Goal: Task Accomplishment & Management: Complete application form

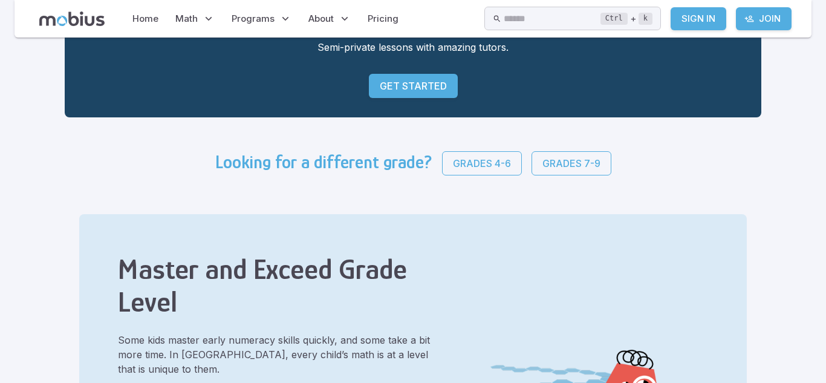
scroll to position [218, 0]
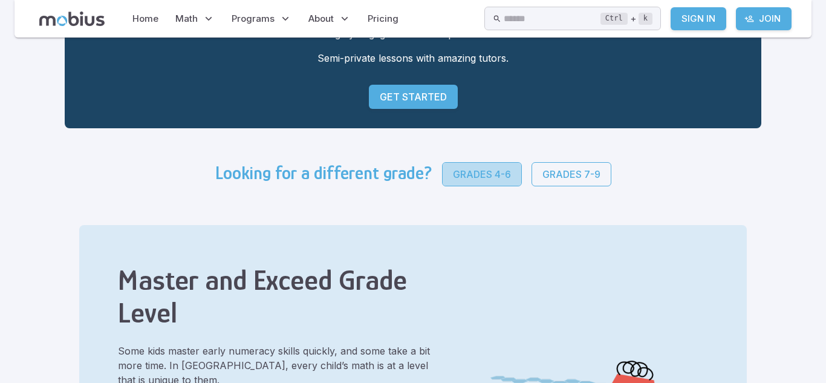
click at [489, 183] on link "Grades 4-6" at bounding box center [482, 174] width 80 height 24
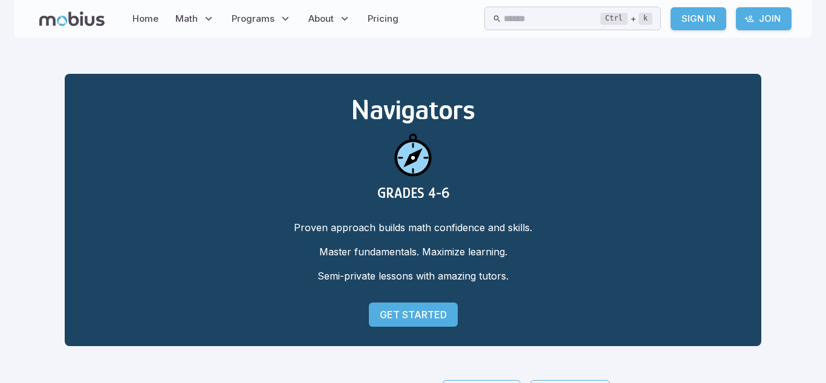
click at [414, 316] on p "Get Started" at bounding box center [413, 314] width 67 height 15
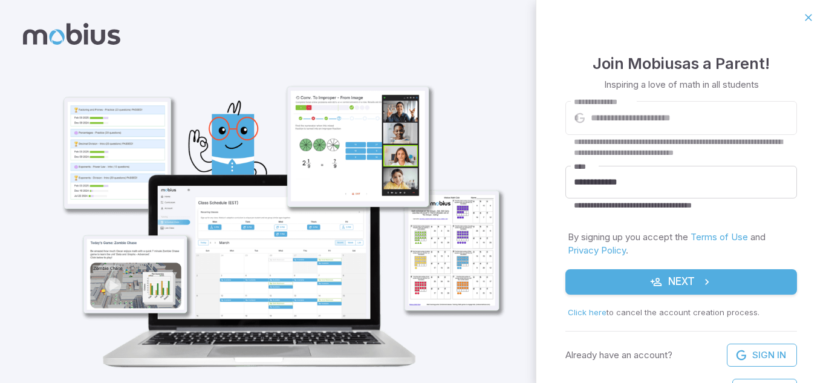
click at [648, 284] on button "Next" at bounding box center [681, 281] width 232 height 25
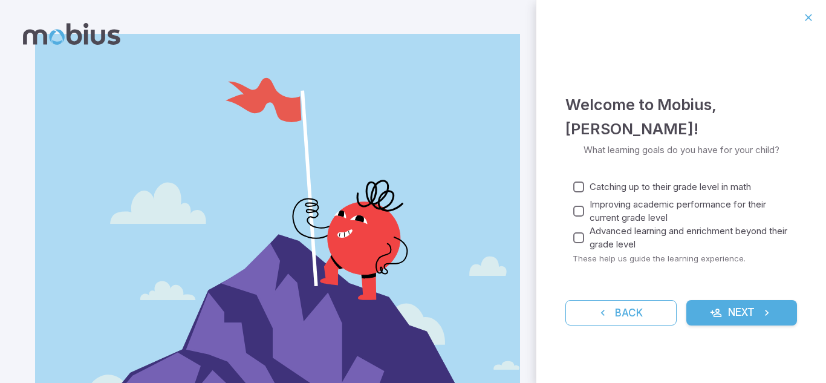
click at [638, 189] on span "Catching up to their grade level in math" at bounding box center [669, 186] width 161 height 13
click at [632, 209] on span "Improving academic performance for their current grade level" at bounding box center [688, 211] width 198 height 27
click at [631, 237] on span "Advanced learning and enrichment beyond their grade level" at bounding box center [688, 237] width 198 height 27
click at [710, 312] on icon "submit" at bounding box center [716, 312] width 12 height 12
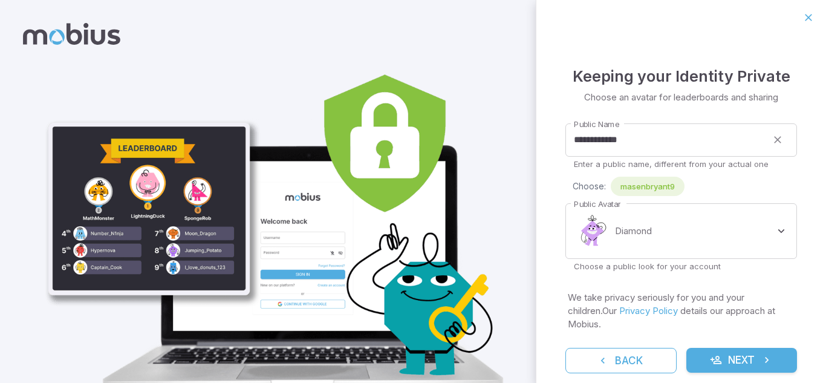
click at [741, 348] on button "Next" at bounding box center [741, 360] width 111 height 25
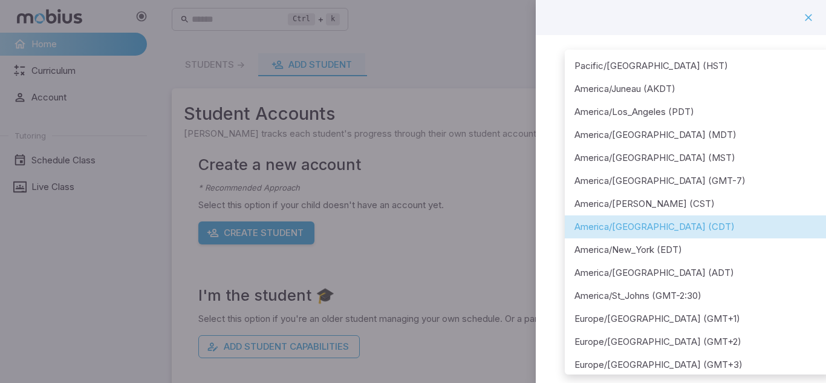
click at [704, 160] on body "**********" at bounding box center [413, 239] width 826 height 479
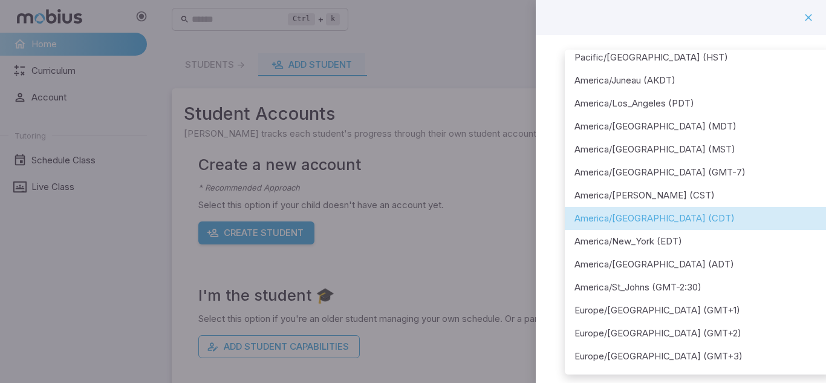
scroll to position [12, 0]
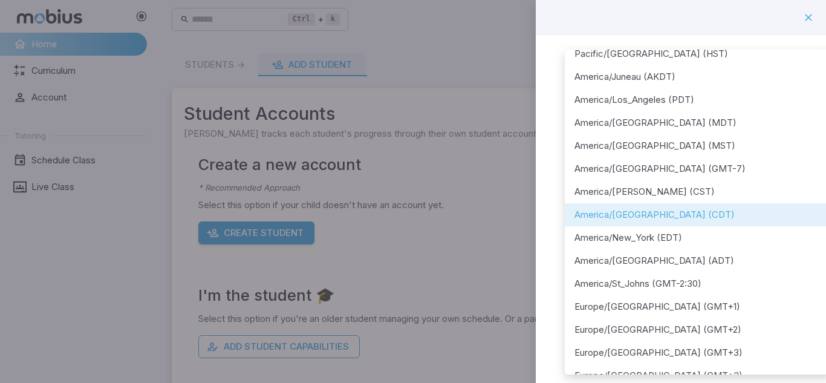
click at [508, 213] on div at bounding box center [413, 191] width 826 height 383
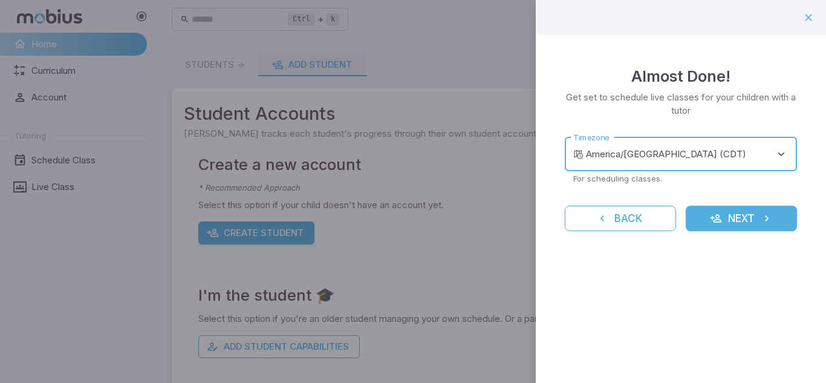
click at [756, 219] on button "Next" at bounding box center [740, 218] width 111 height 25
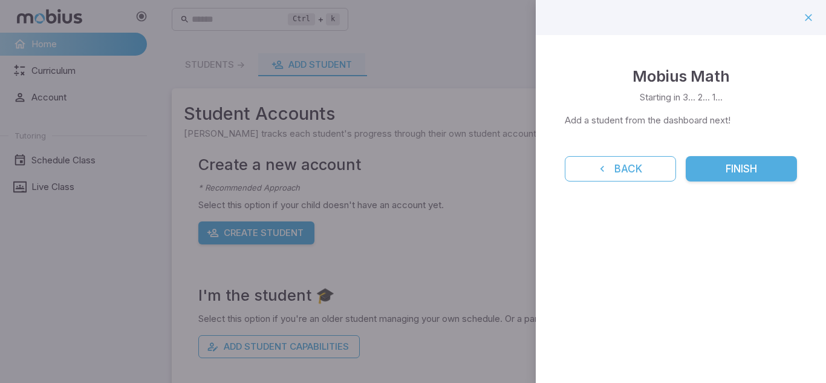
click at [727, 168] on button "Finish" at bounding box center [740, 168] width 111 height 25
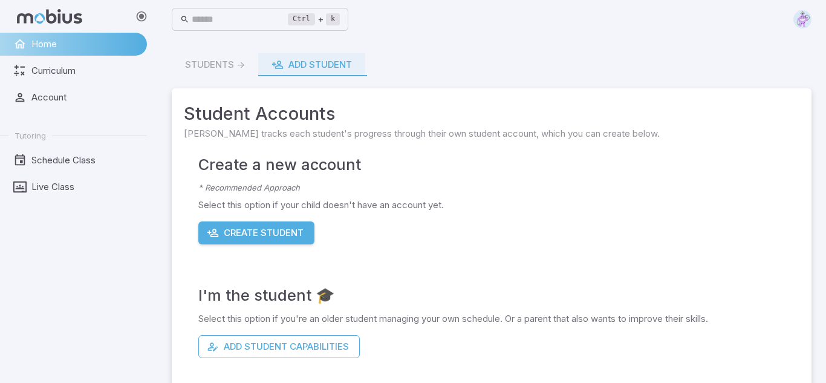
click at [303, 228] on button "Create Student" at bounding box center [256, 232] width 116 height 23
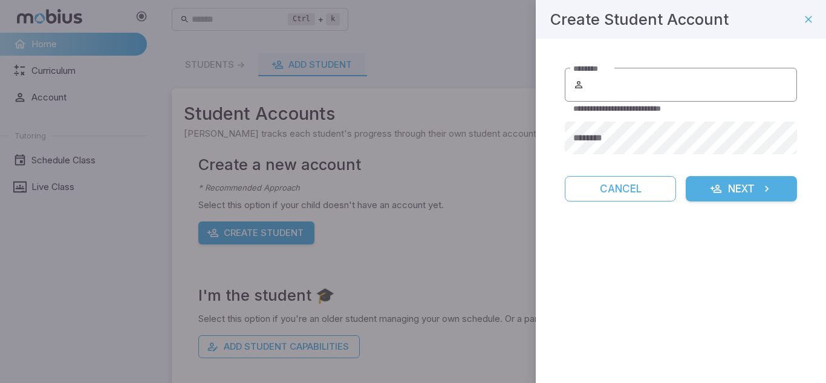
click at [589, 85] on input "********" at bounding box center [691, 85] width 210 height 34
type input "**********"
click at [748, 184] on button "Next" at bounding box center [740, 188] width 111 height 25
